Goal: Information Seeking & Learning: Learn about a topic

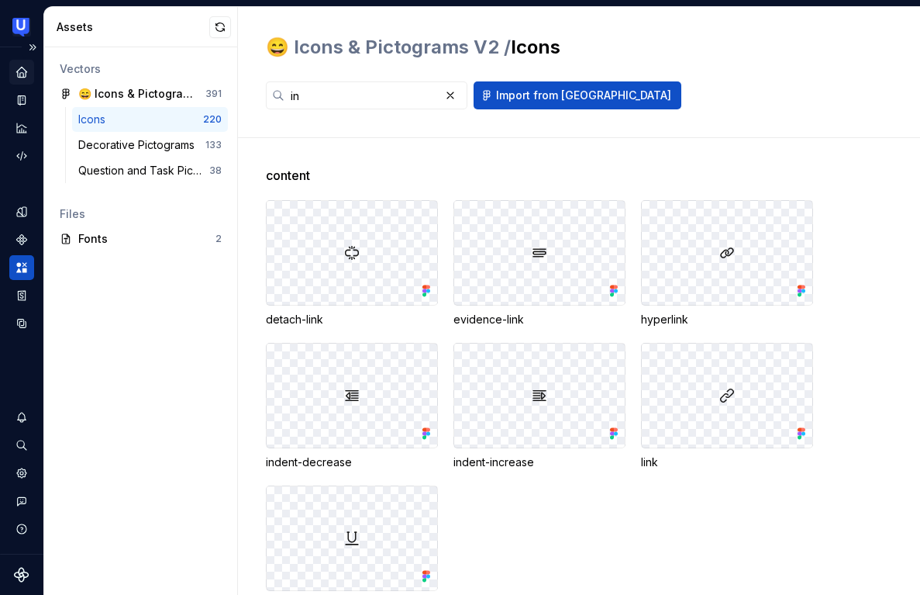
scroll to position [252, 0]
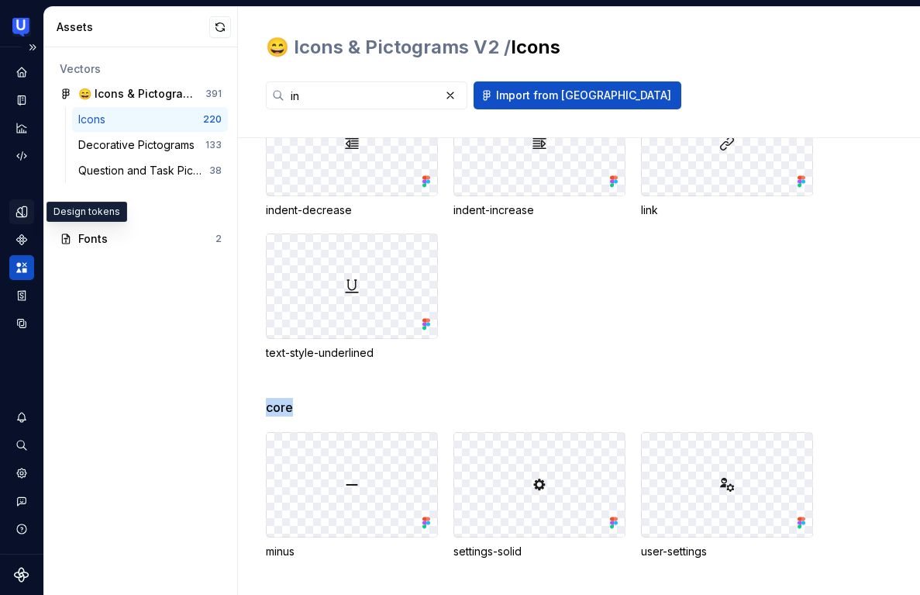
click at [21, 211] on icon "Design tokens" at bounding box center [22, 212] width 14 height 14
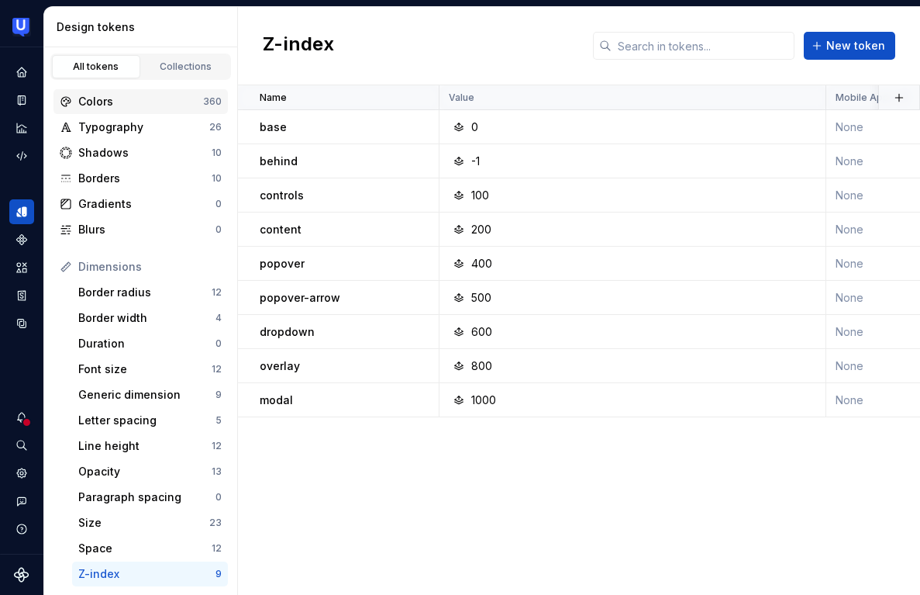
click at [150, 107] on div "Colors" at bounding box center [140, 102] width 125 height 16
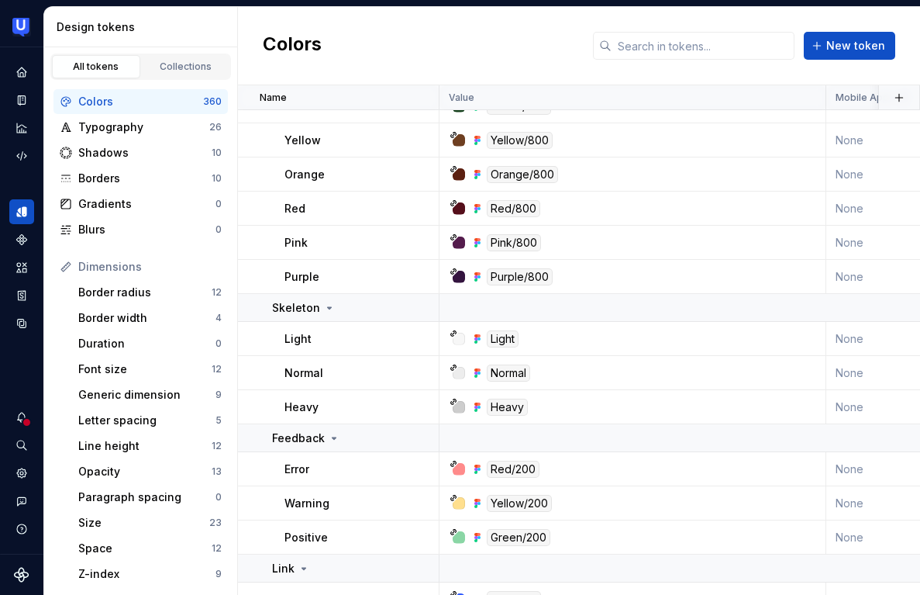
scroll to position [14226, 0]
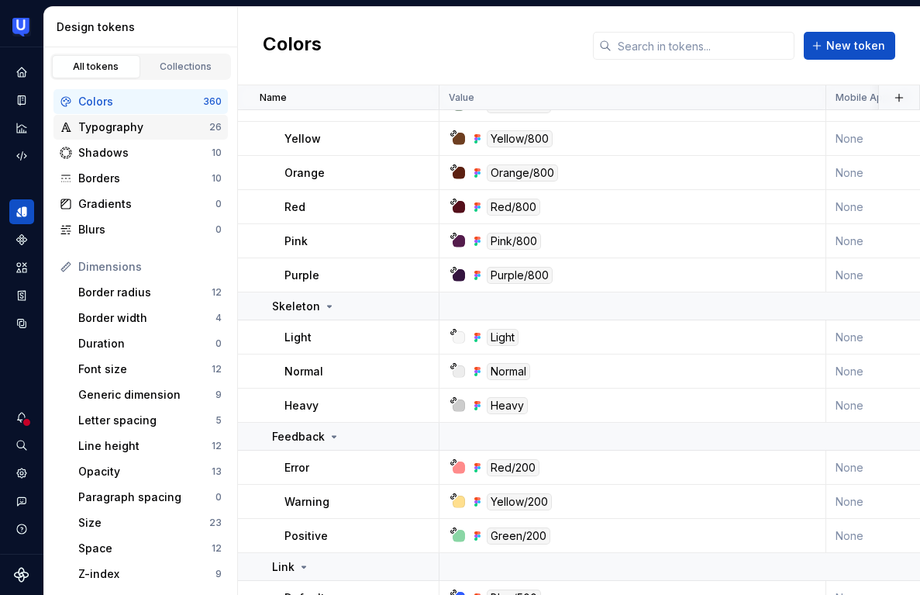
click at [130, 120] on div "Typography" at bounding box center [143, 127] width 131 height 16
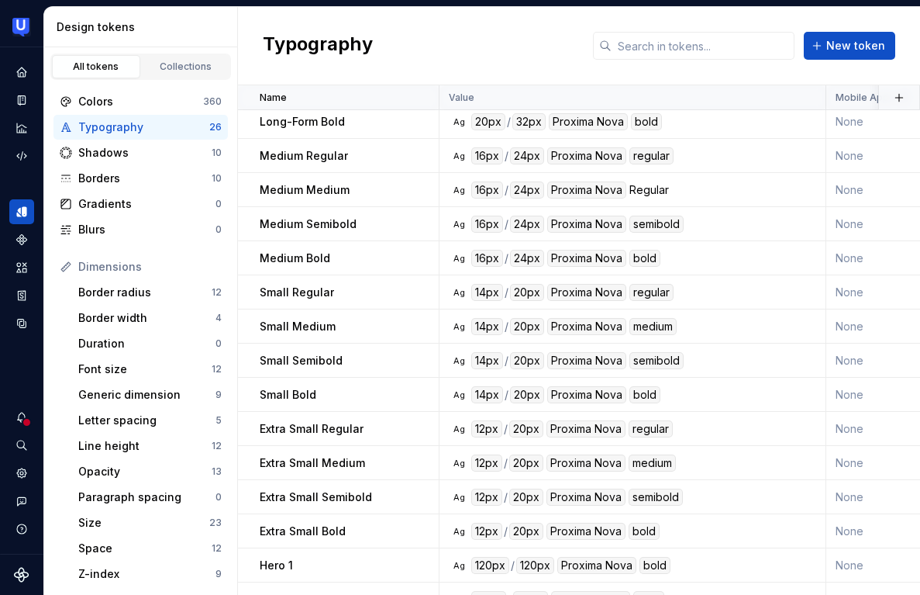
scroll to position [402, 0]
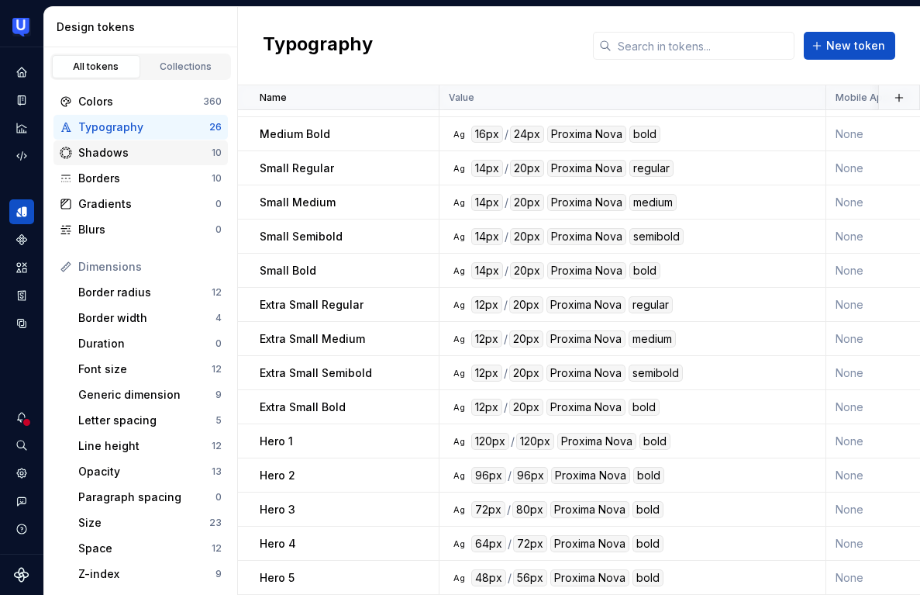
click at [138, 153] on div "Shadows" at bounding box center [144, 153] width 133 height 16
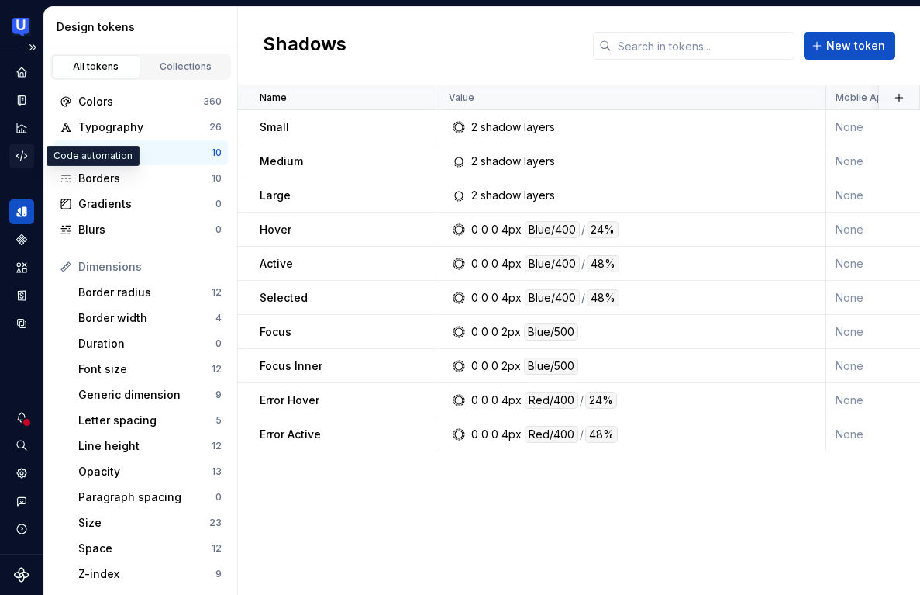
click at [24, 150] on icon "Code automation" at bounding box center [22, 156] width 14 height 14
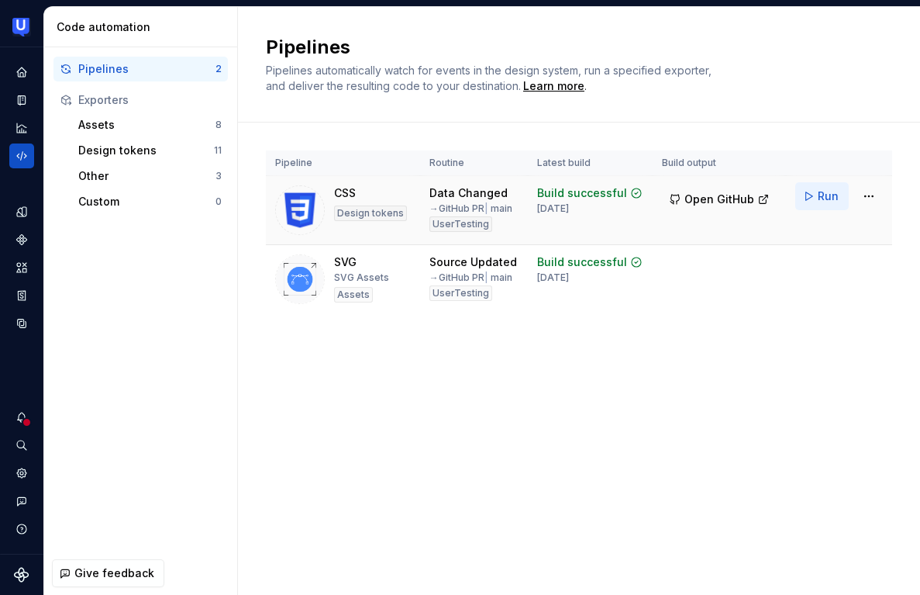
click at [805, 189] on button "Run" at bounding box center [821, 196] width 53 height 28
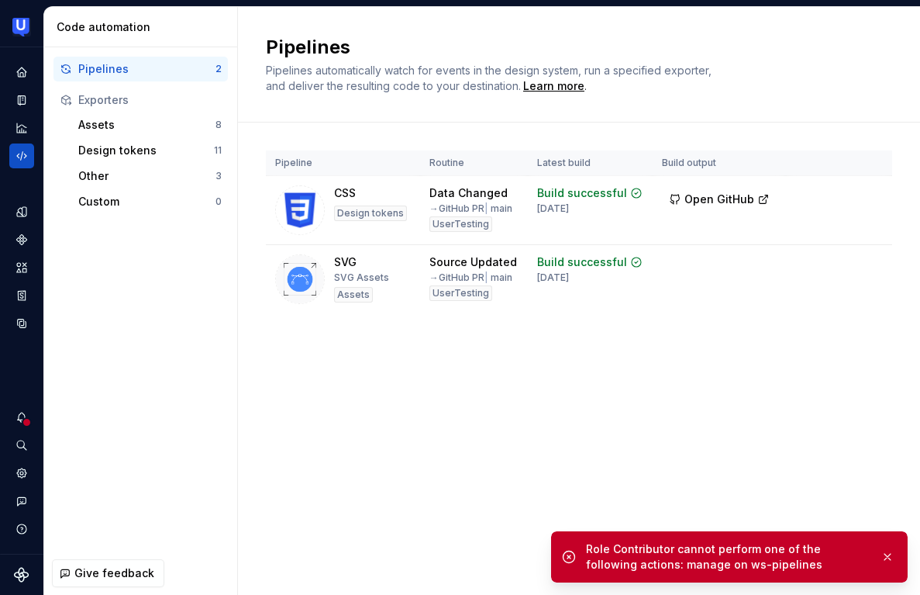
click at [323, 489] on div "Pipelines Pipelines automatically watch for events in the design system, run a …" at bounding box center [579, 301] width 682 height 588
click at [892, 560] on button "button" at bounding box center [887, 557] width 20 height 22
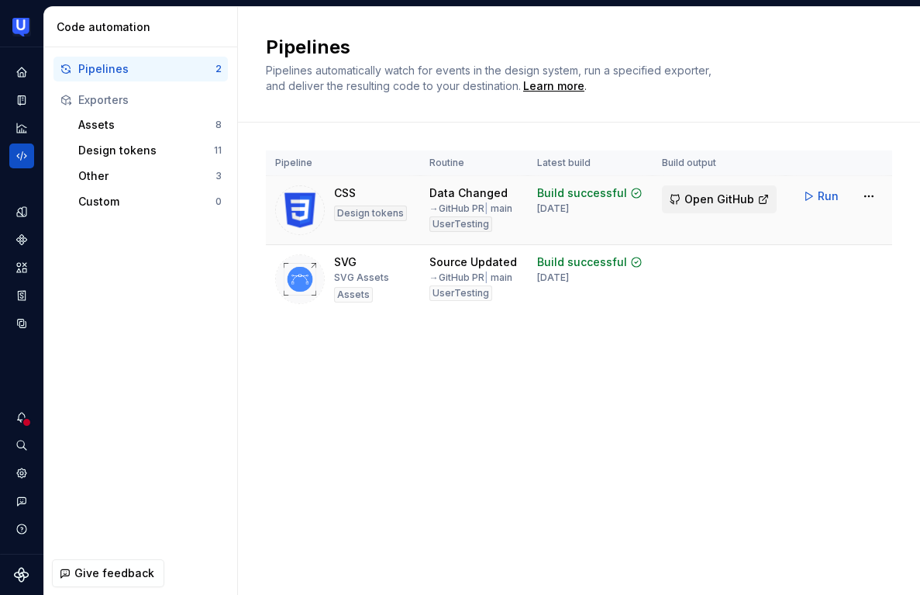
click at [733, 198] on span "Open GitHub" at bounding box center [719, 199] width 70 height 16
